Goal: Find specific page/section: Find specific page/section

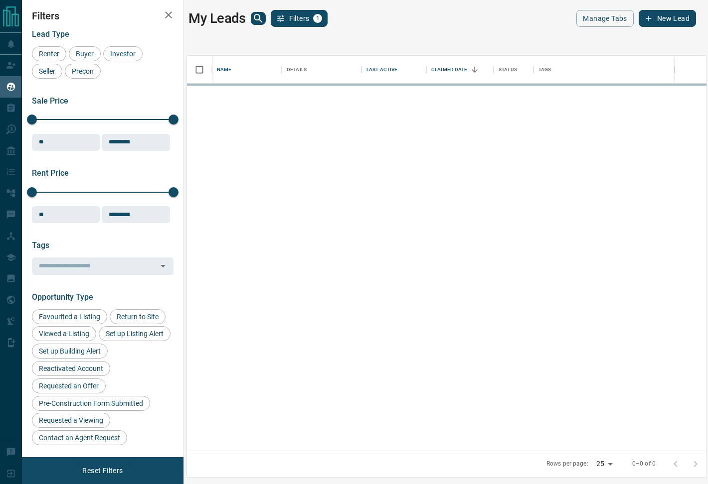
scroll to position [395, 519]
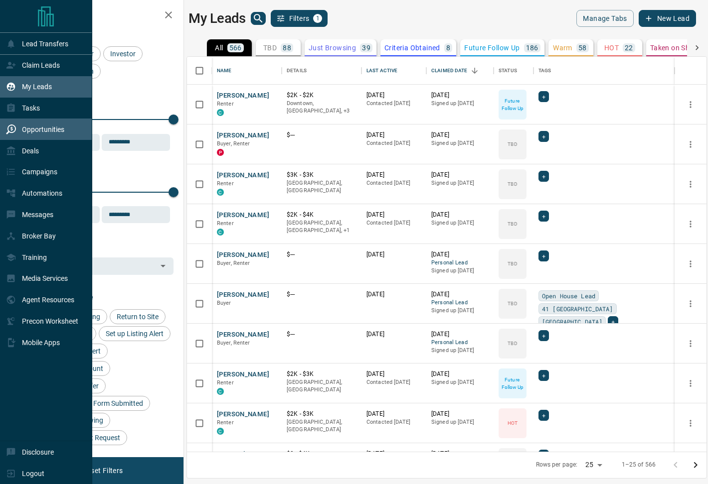
click at [40, 133] on p "Opportunities" at bounding box center [43, 130] width 42 height 8
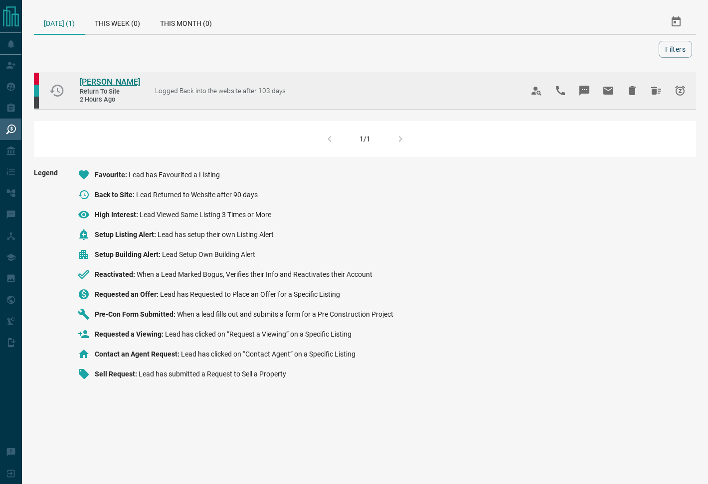
click at [113, 82] on span "[PERSON_NAME]" at bounding box center [110, 81] width 60 height 9
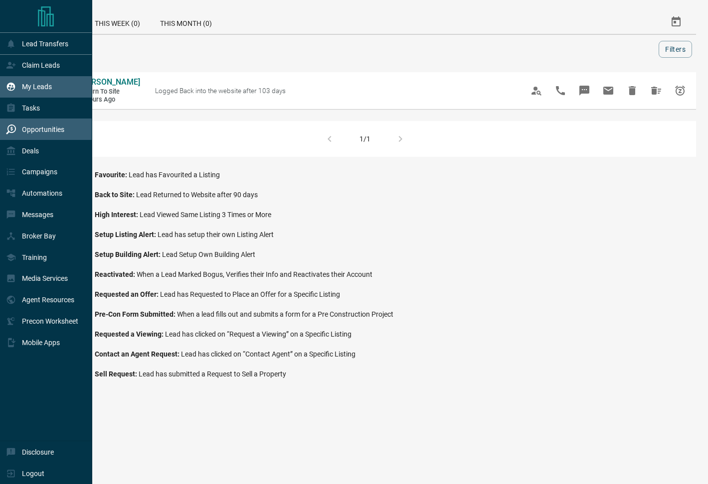
click at [38, 89] on p "My Leads" at bounding box center [37, 87] width 30 height 8
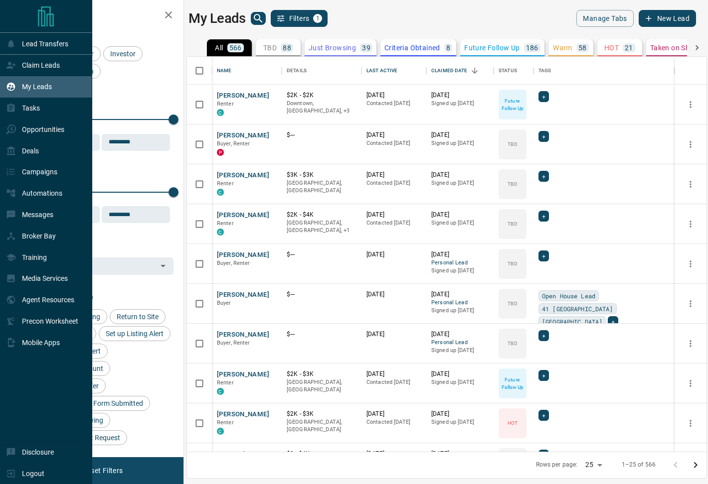
scroll to position [395, 519]
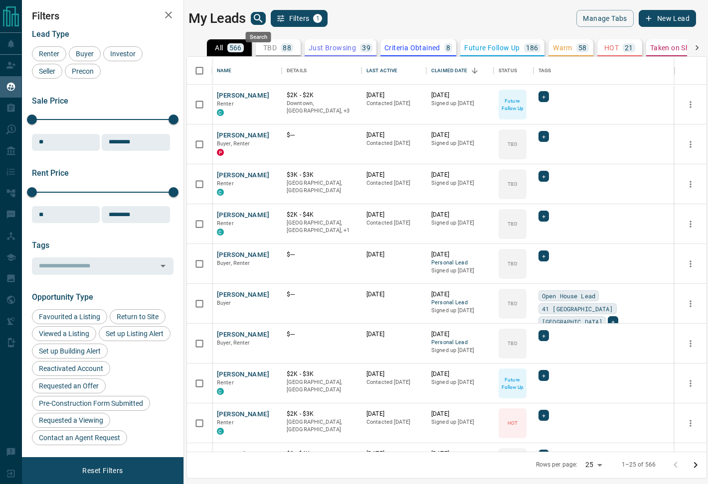
click at [257, 21] on icon "search button" at bounding box center [258, 18] width 12 height 12
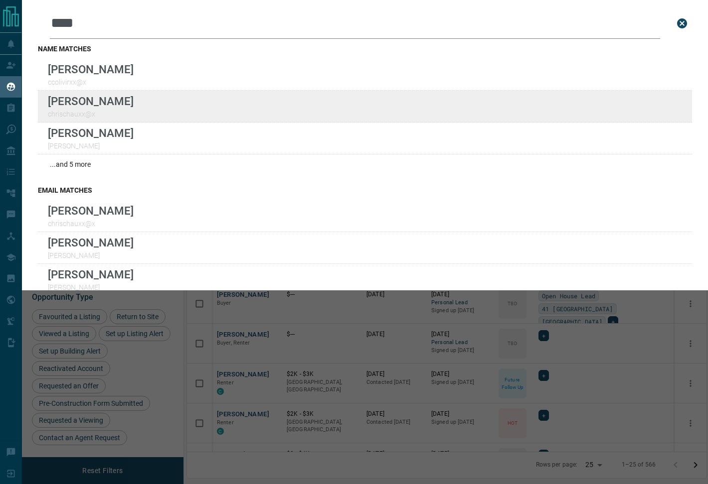
type input "****"
click at [0, 0] on div "Lead Transfers Claim Leads My Leads Tasks Opportunities Deals Campaigns Automat…" at bounding box center [354, 236] width 708 height 472
